Goal: Information Seeking & Learning: Understand process/instructions

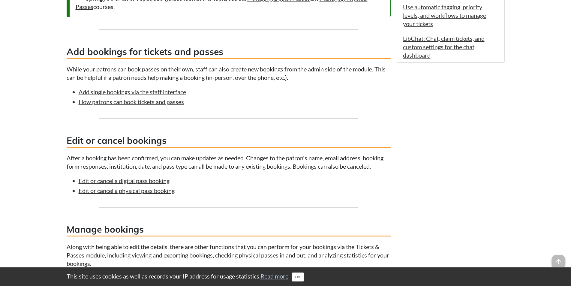
scroll to position [390, 0]
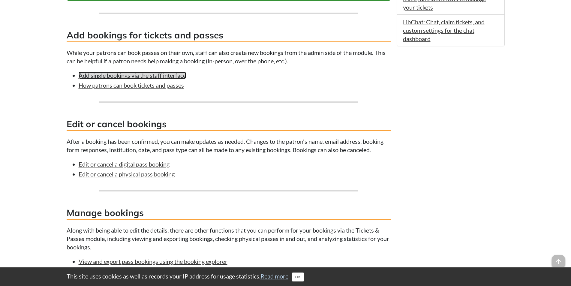
click at [149, 77] on link "Add single bookings via the staff interface" at bounding box center [132, 75] width 107 height 7
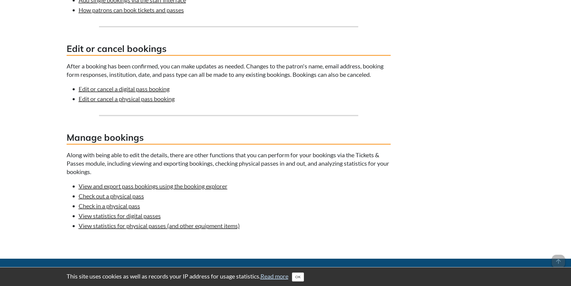
scroll to position [480, 0]
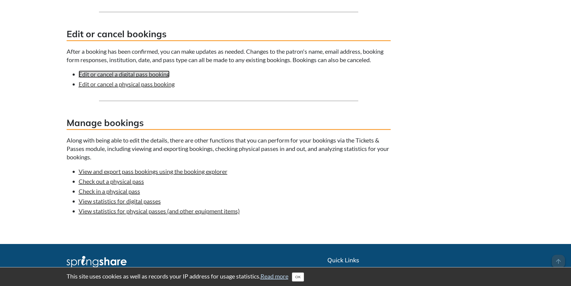
click at [139, 76] on link "Edit or cancel a digital pass booking" at bounding box center [124, 73] width 91 height 7
